Goal: Transaction & Acquisition: Subscribe to service/newsletter

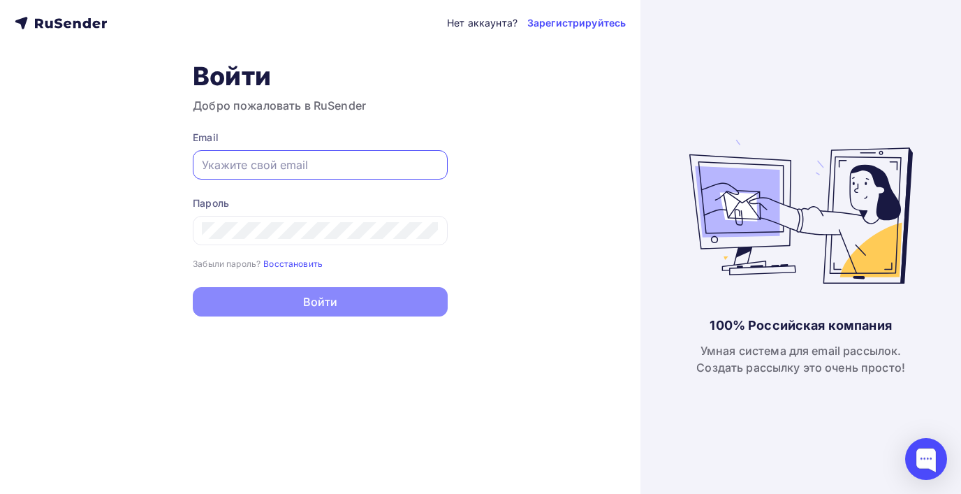
paste input "[EMAIL_ADDRESS][DOMAIN_NAME]"
type input "[EMAIL_ADDRESS][DOMAIN_NAME]"
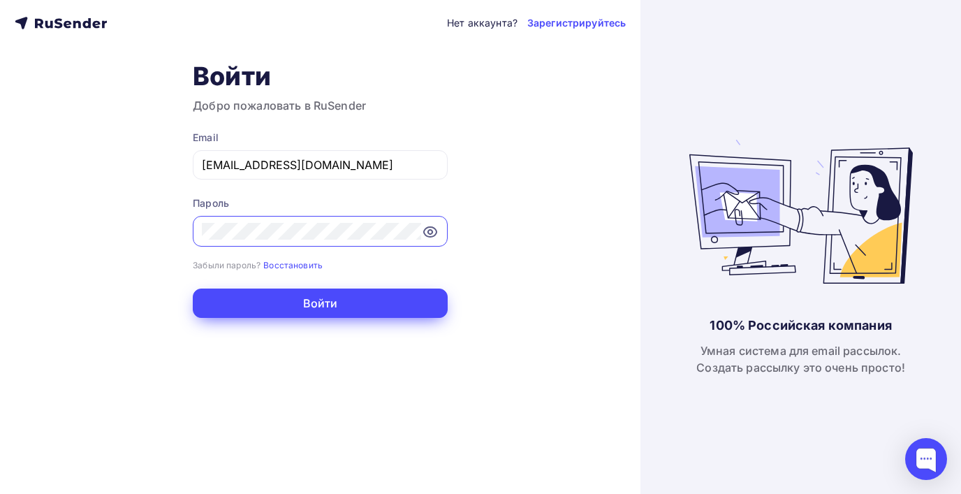
click at [370, 297] on button "Войти" at bounding box center [320, 303] width 255 height 29
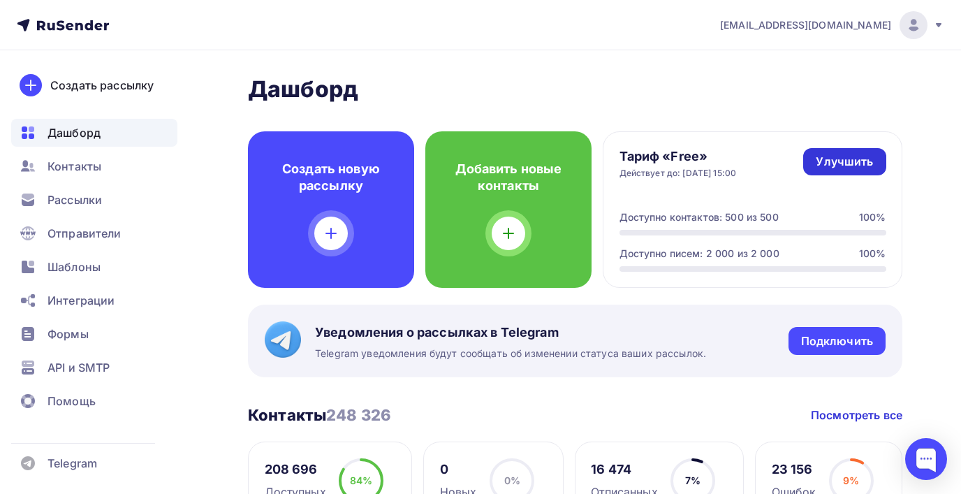
click at [855, 163] on div "Улучшить" at bounding box center [844, 162] width 57 height 16
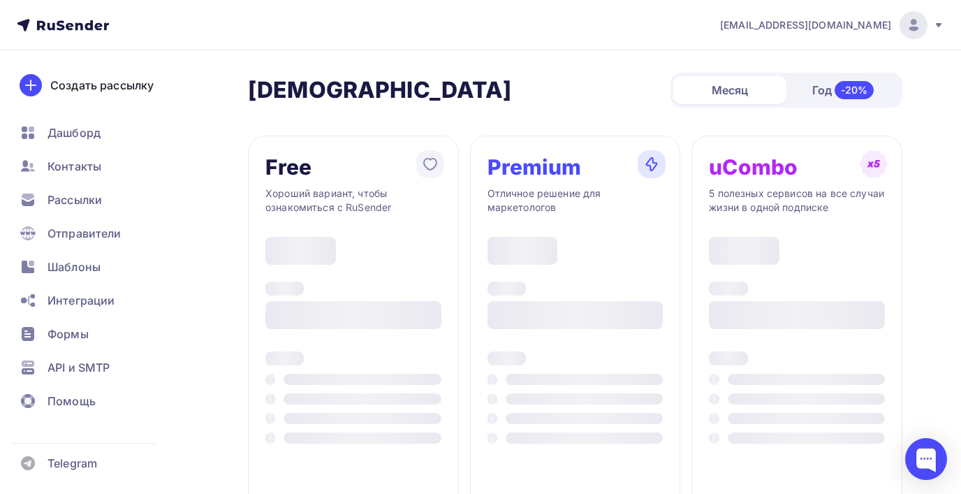
type input "500"
type input "100"
